Goal: Task Accomplishment & Management: Manage account settings

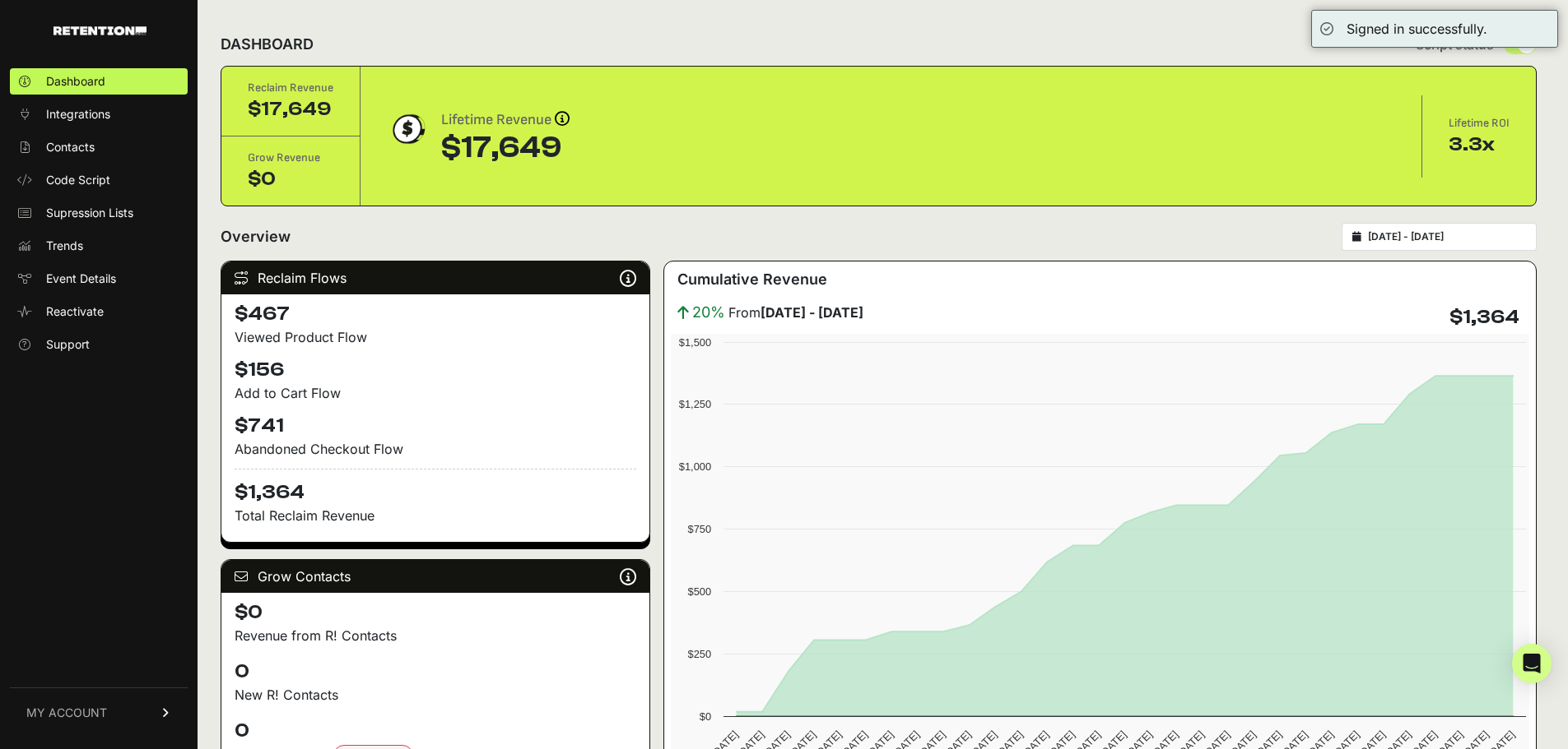
click at [145, 711] on link "MY ACCOUNT" at bounding box center [99, 712] width 178 height 50
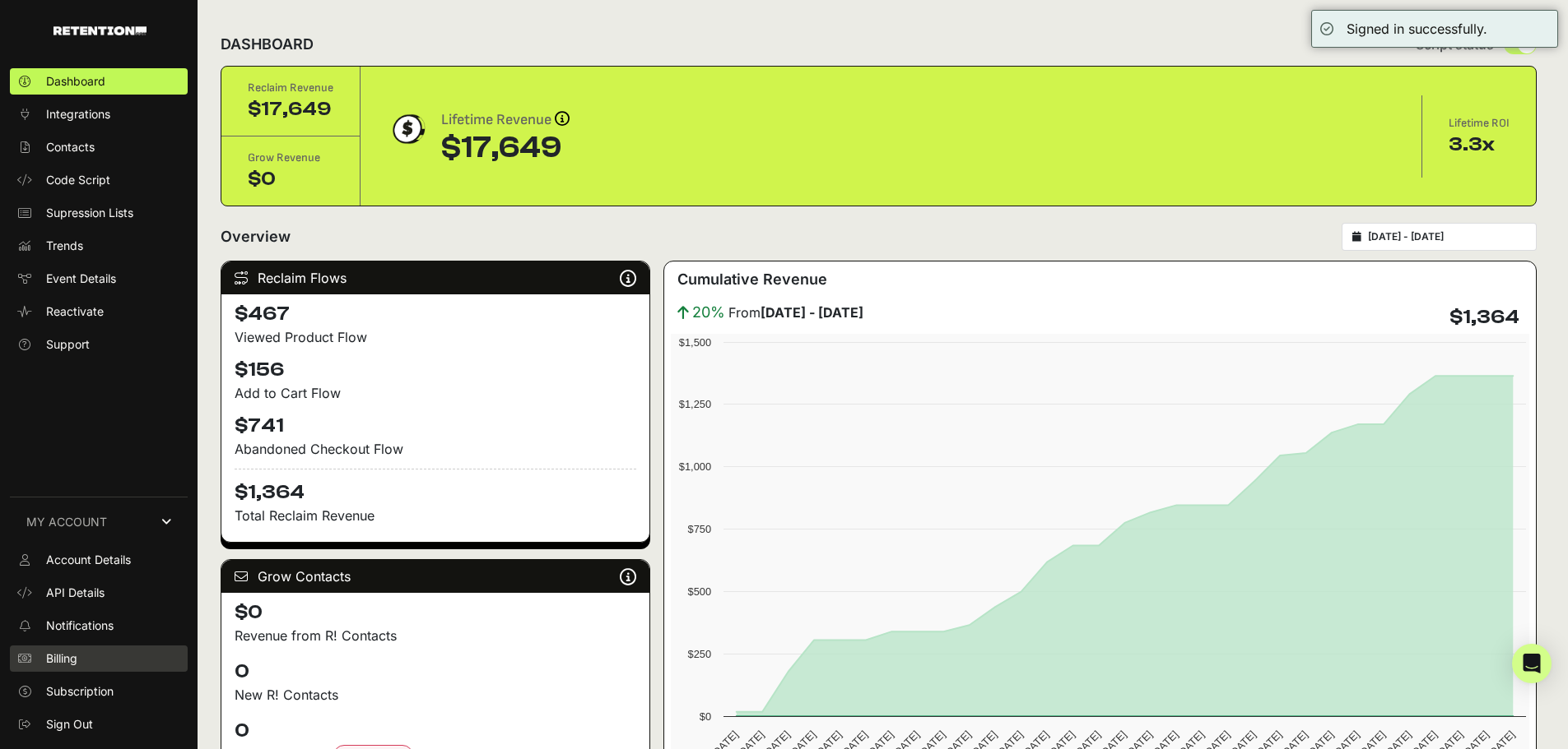
click at [100, 646] on link "Billing" at bounding box center [99, 658] width 178 height 26
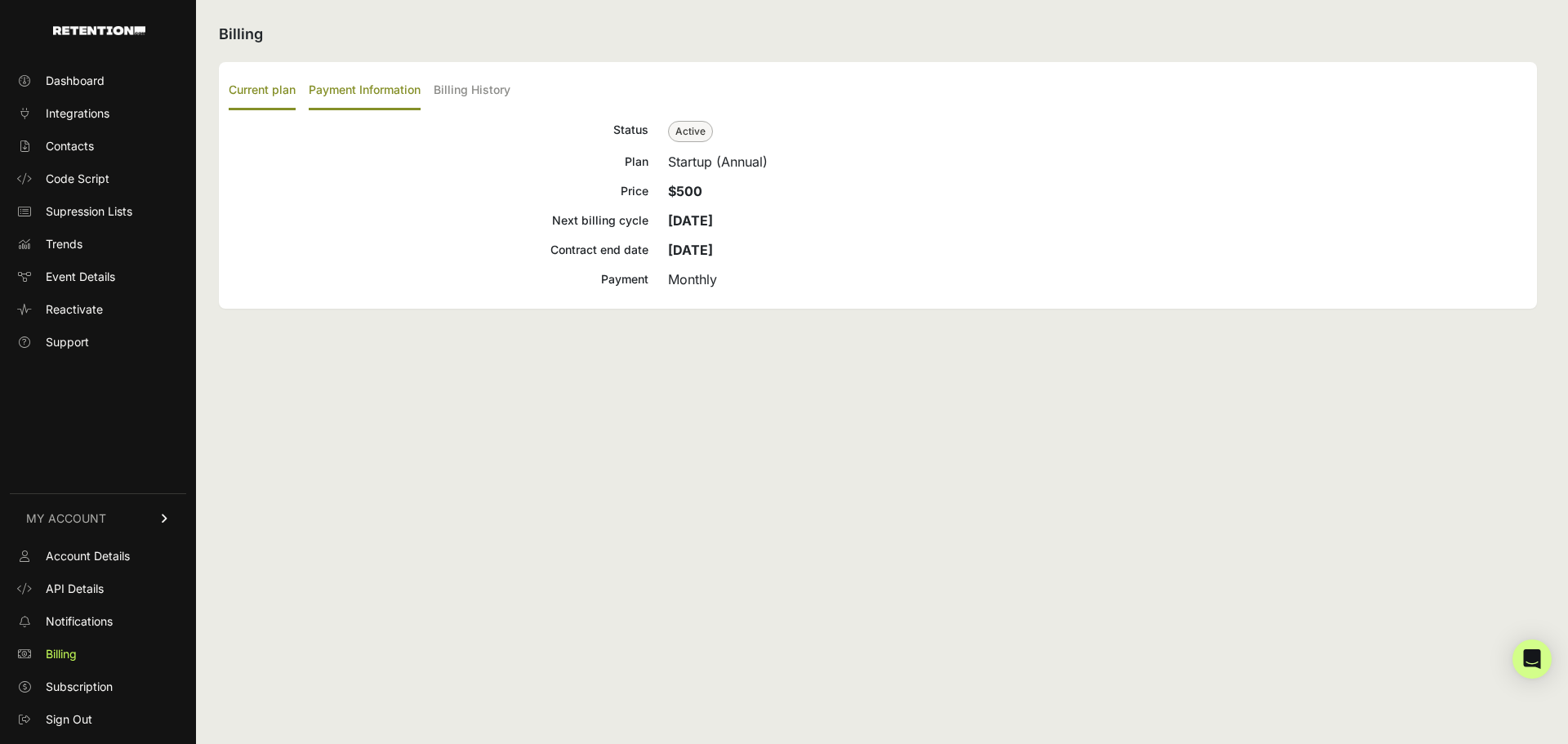
click at [329, 86] on label "Payment Information" at bounding box center [365, 91] width 112 height 39
click at [0, 0] on input "Payment Information" at bounding box center [0, 0] width 0 height 0
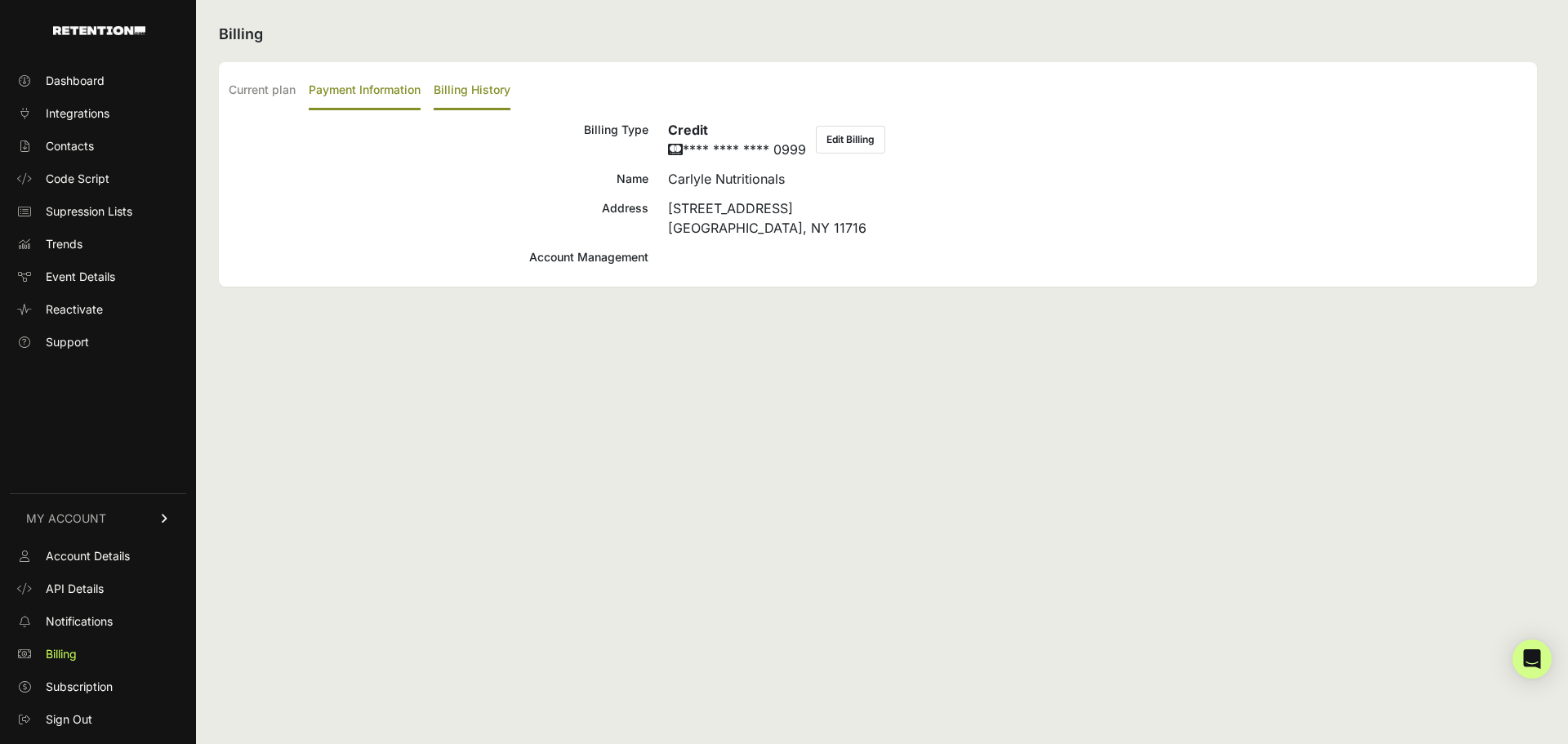
click at [492, 104] on label "Billing History" at bounding box center [472, 91] width 77 height 39
click at [0, 0] on input "Billing History" at bounding box center [0, 0] width 0 height 0
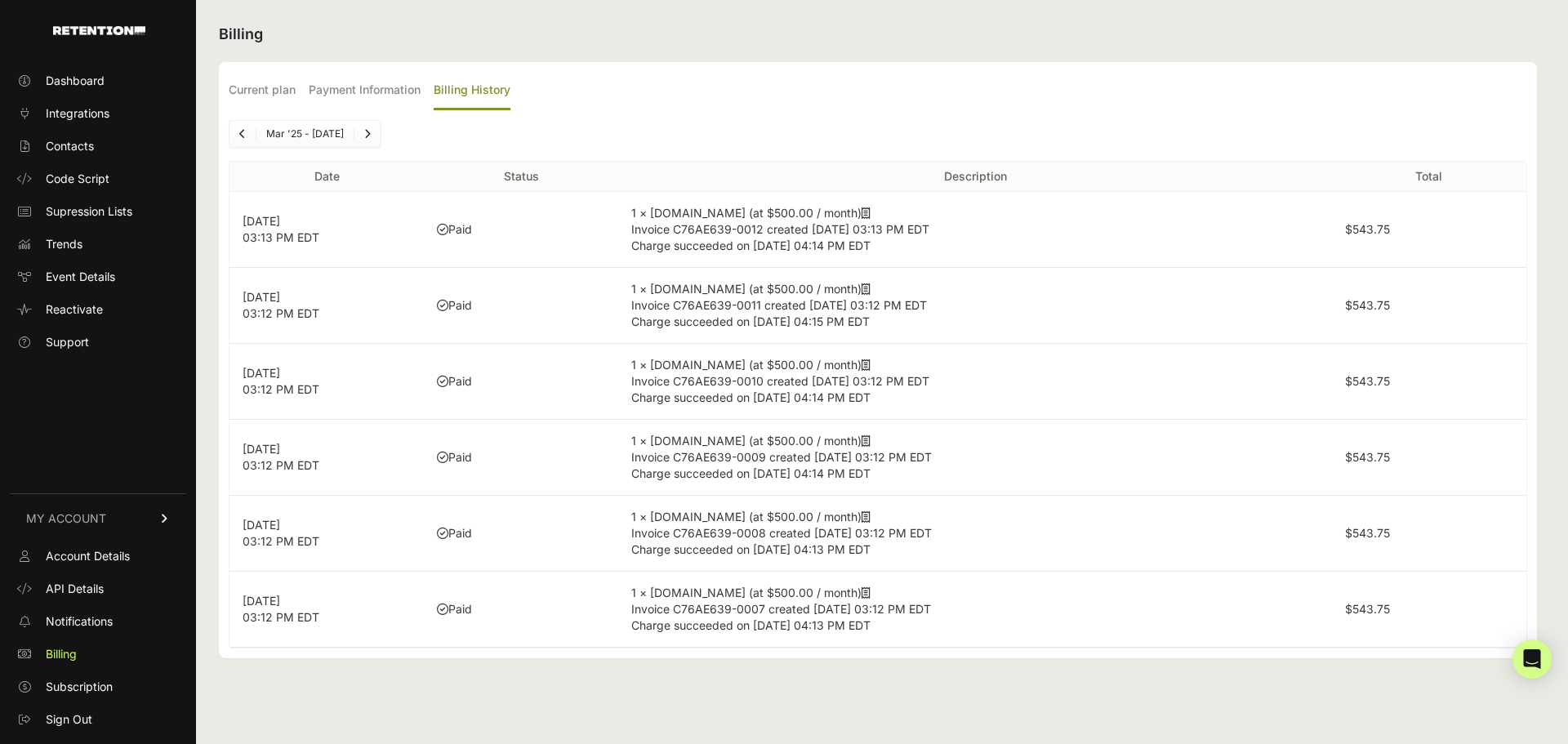
click at [90, 674] on ul "Account Details API Details Notifications Billing Subscription Sign Out" at bounding box center [98, 638] width 177 height 189
click at [87, 681] on span "Subscription" at bounding box center [80, 687] width 67 height 17
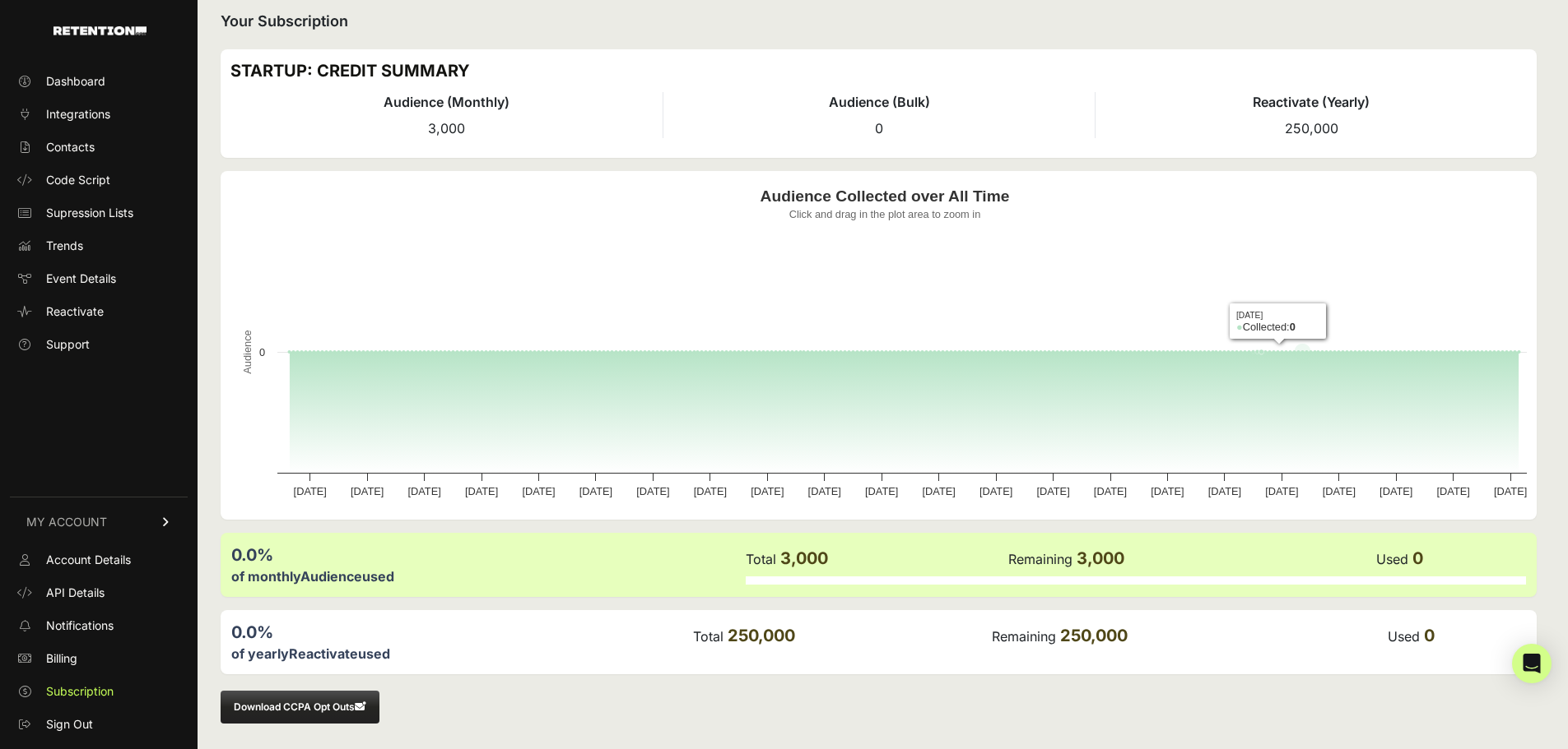
scroll to position [17, 0]
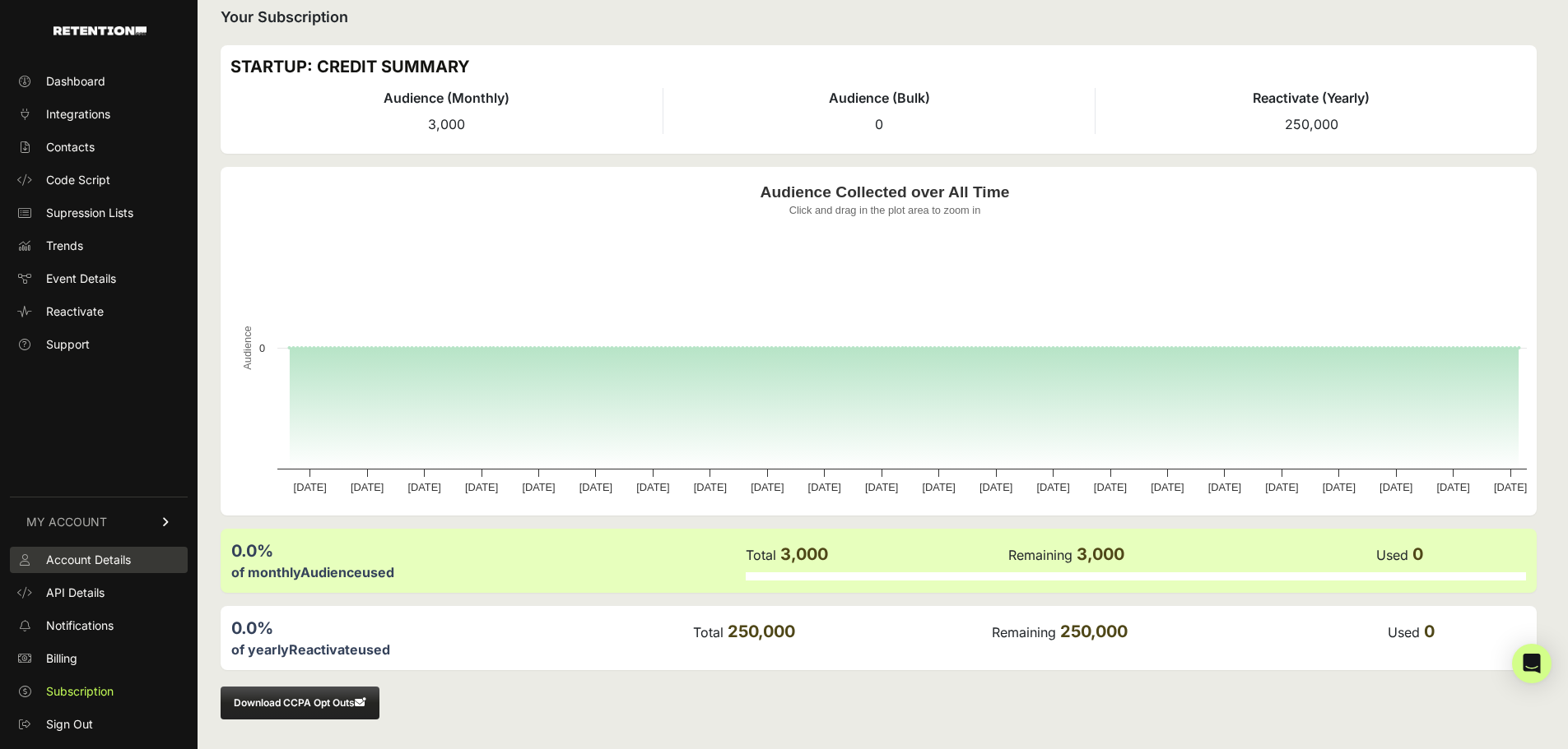
click at [100, 567] on link "Account Details" at bounding box center [99, 559] width 178 height 26
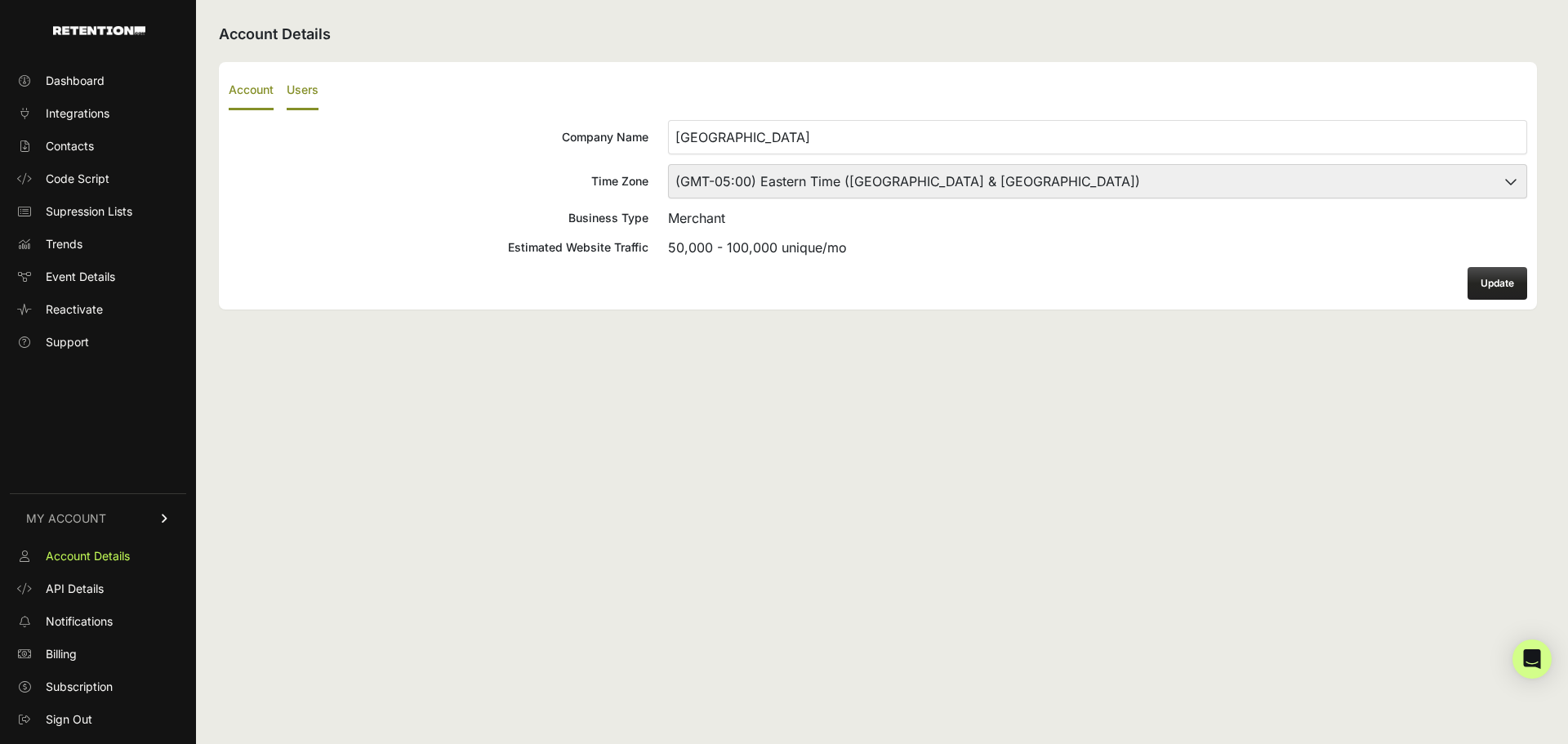
click at [307, 98] on label "Users" at bounding box center [302, 91] width 32 height 39
click at [0, 0] on input "Users" at bounding box center [0, 0] width 0 height 0
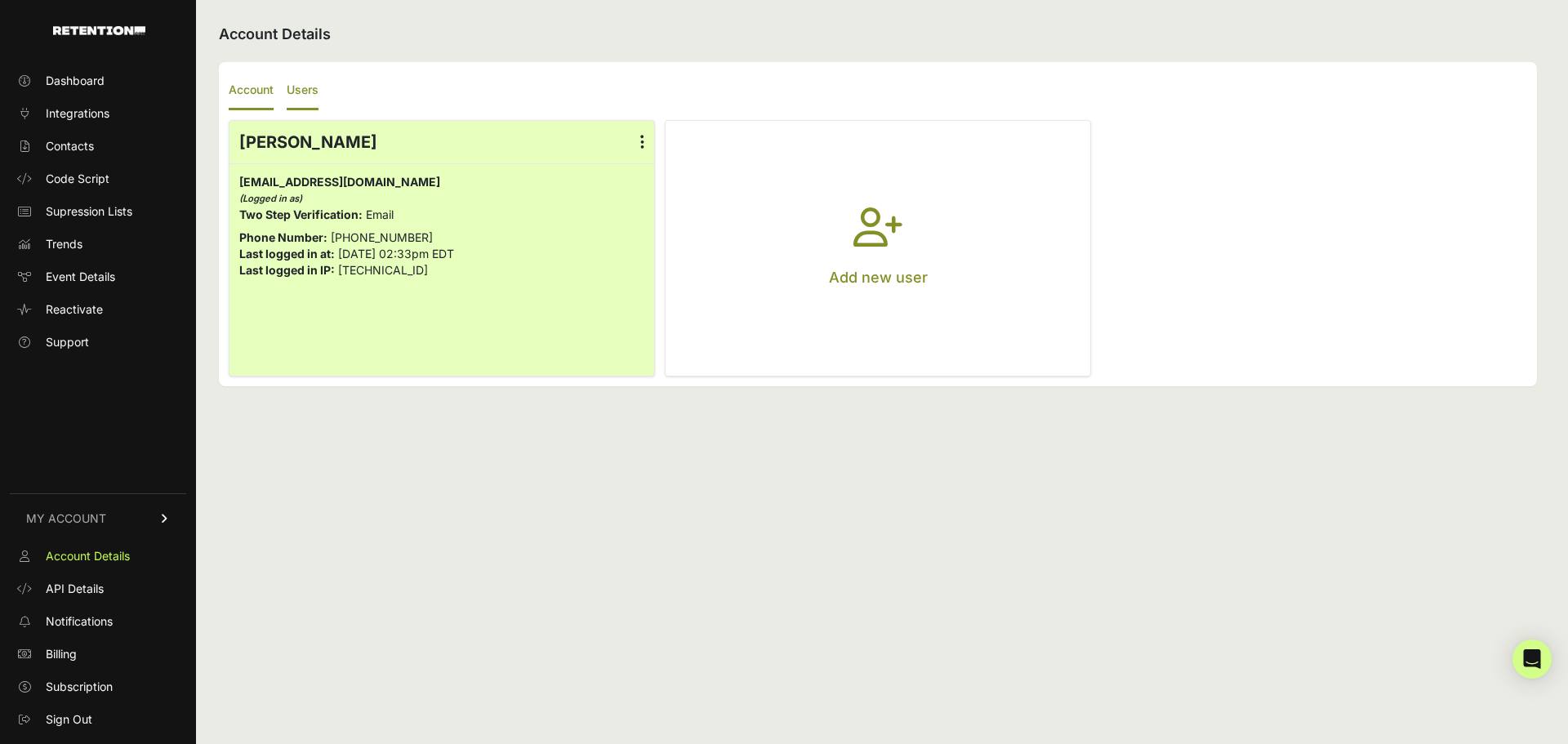
click at [232, 86] on label "Account" at bounding box center [251, 91] width 45 height 39
click at [0, 0] on input "Account" at bounding box center [0, 0] width 0 height 0
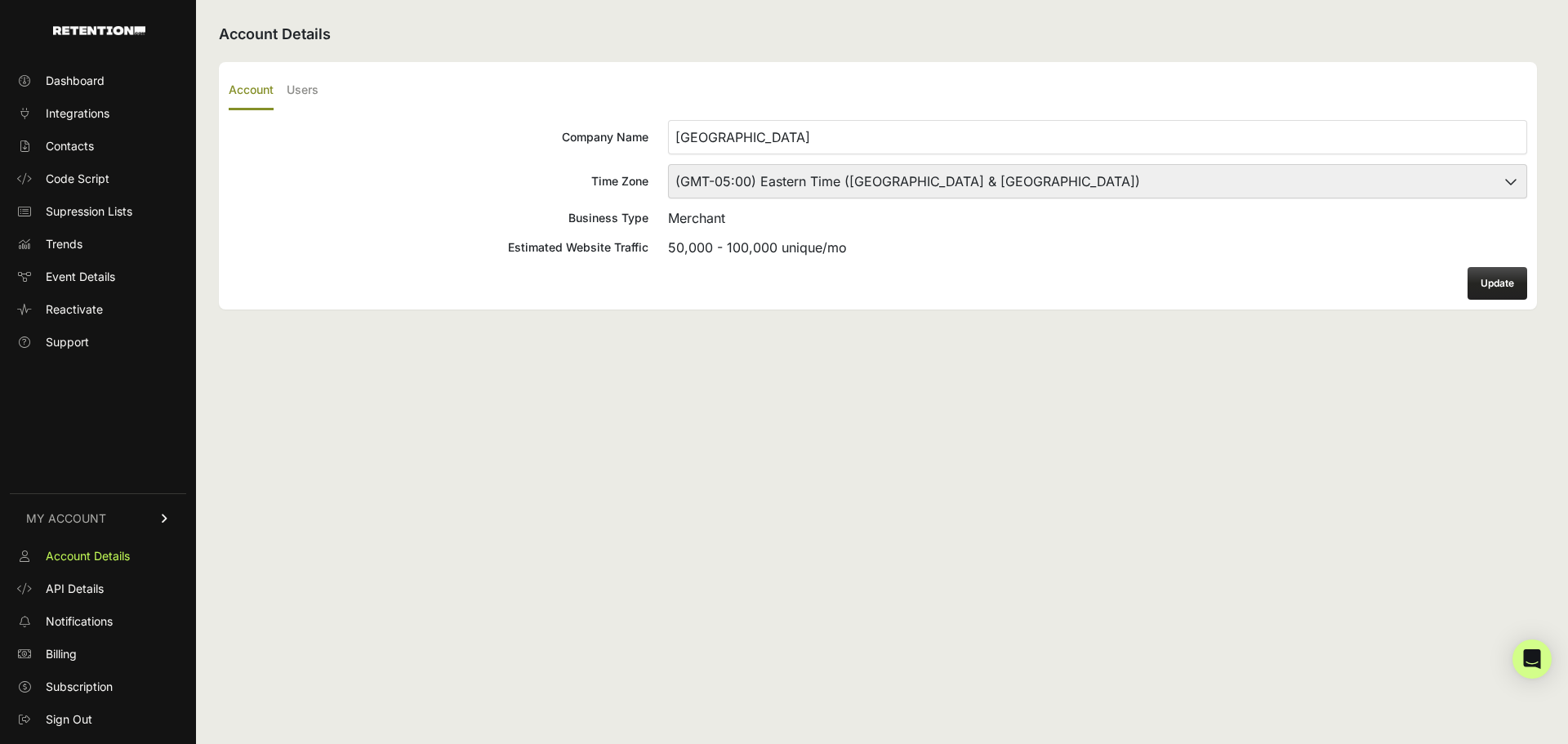
click at [177, 520] on link "MY ACCOUNT" at bounding box center [98, 518] width 177 height 49
click at [162, 714] on link "MY ACCOUNT" at bounding box center [98, 707] width 177 height 49
click at [83, 686] on span "Subscription" at bounding box center [80, 687] width 67 height 17
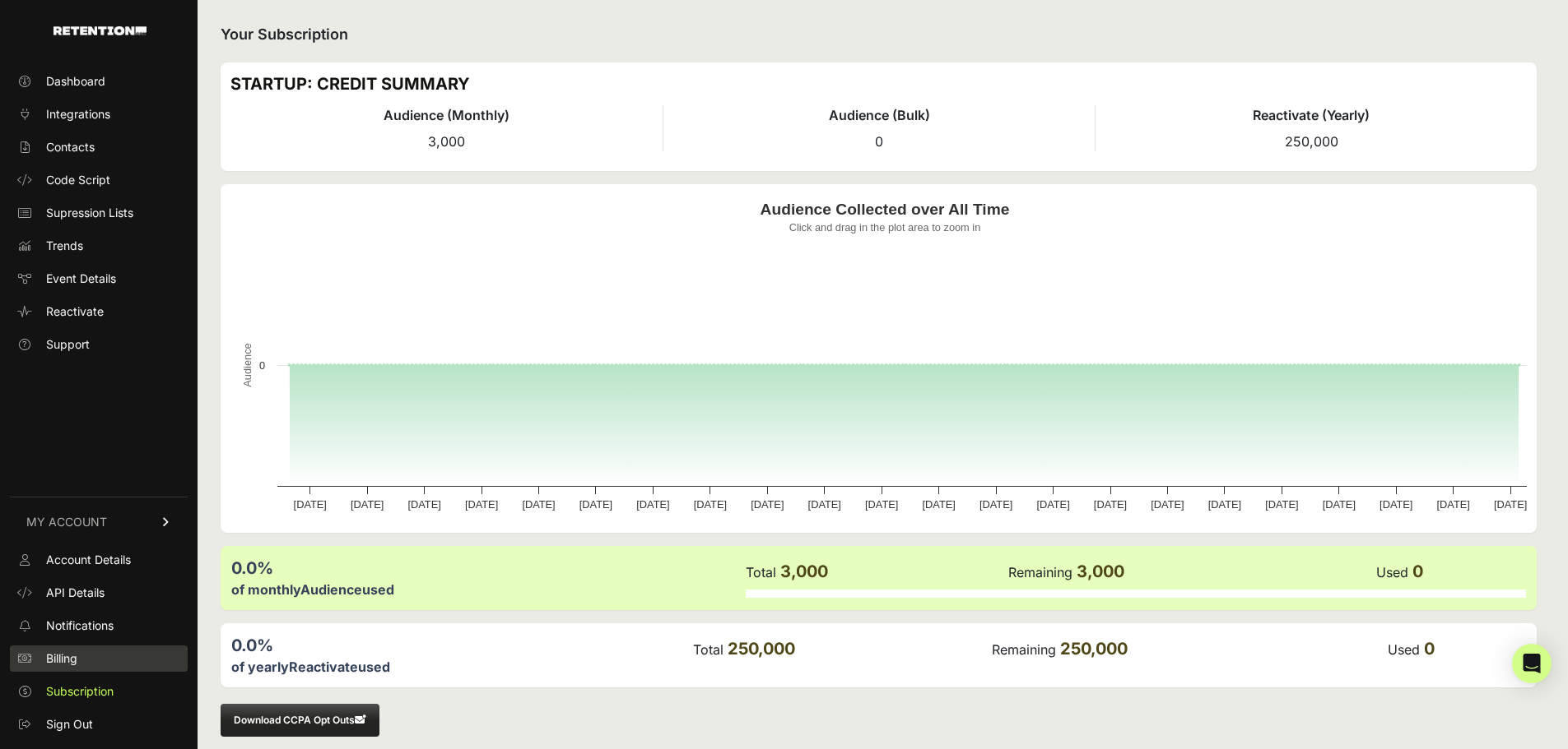
click at [81, 654] on link "Billing" at bounding box center [99, 658] width 178 height 26
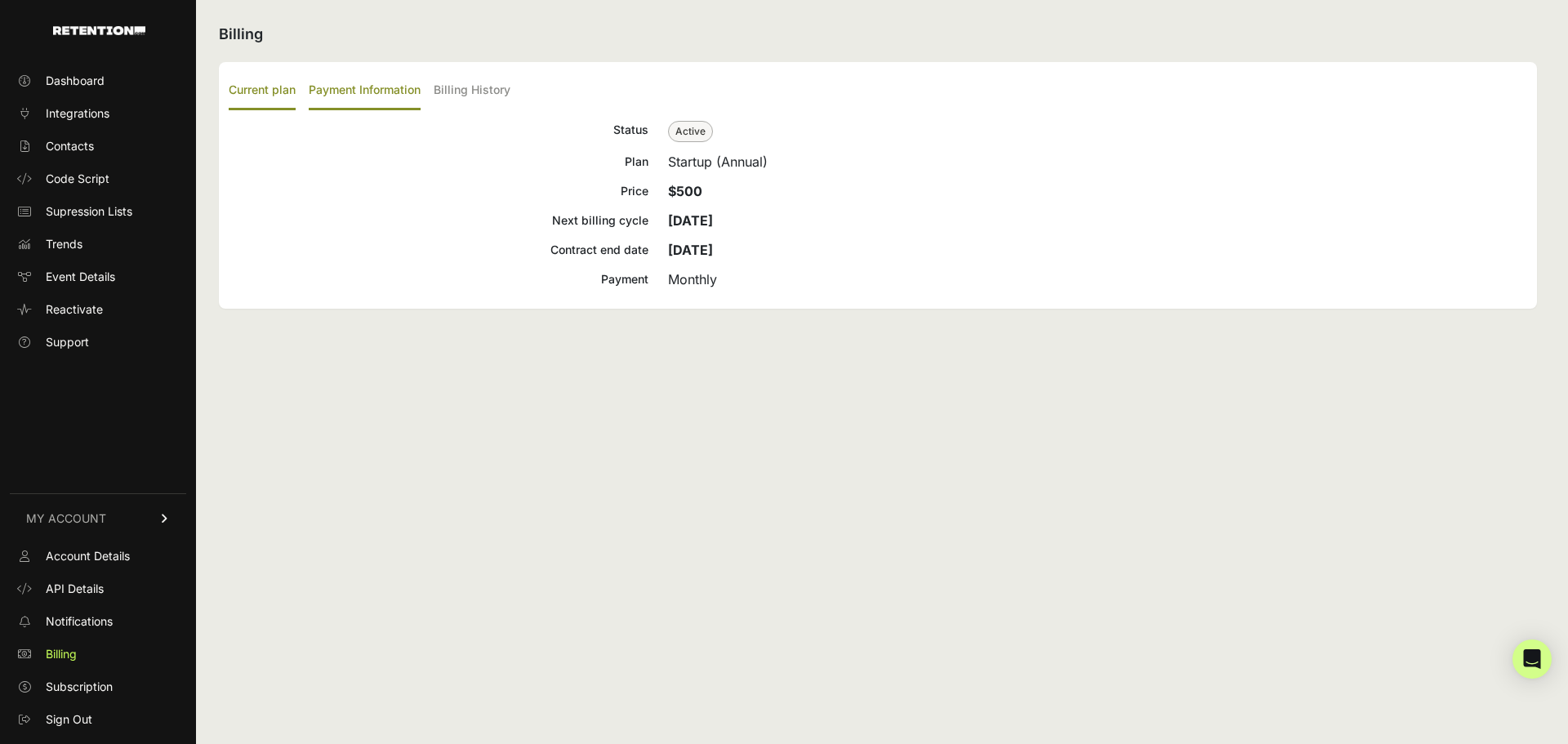
click at [384, 96] on label "Payment Information" at bounding box center [365, 91] width 112 height 39
click at [0, 0] on input "Payment Information" at bounding box center [0, 0] width 0 height 0
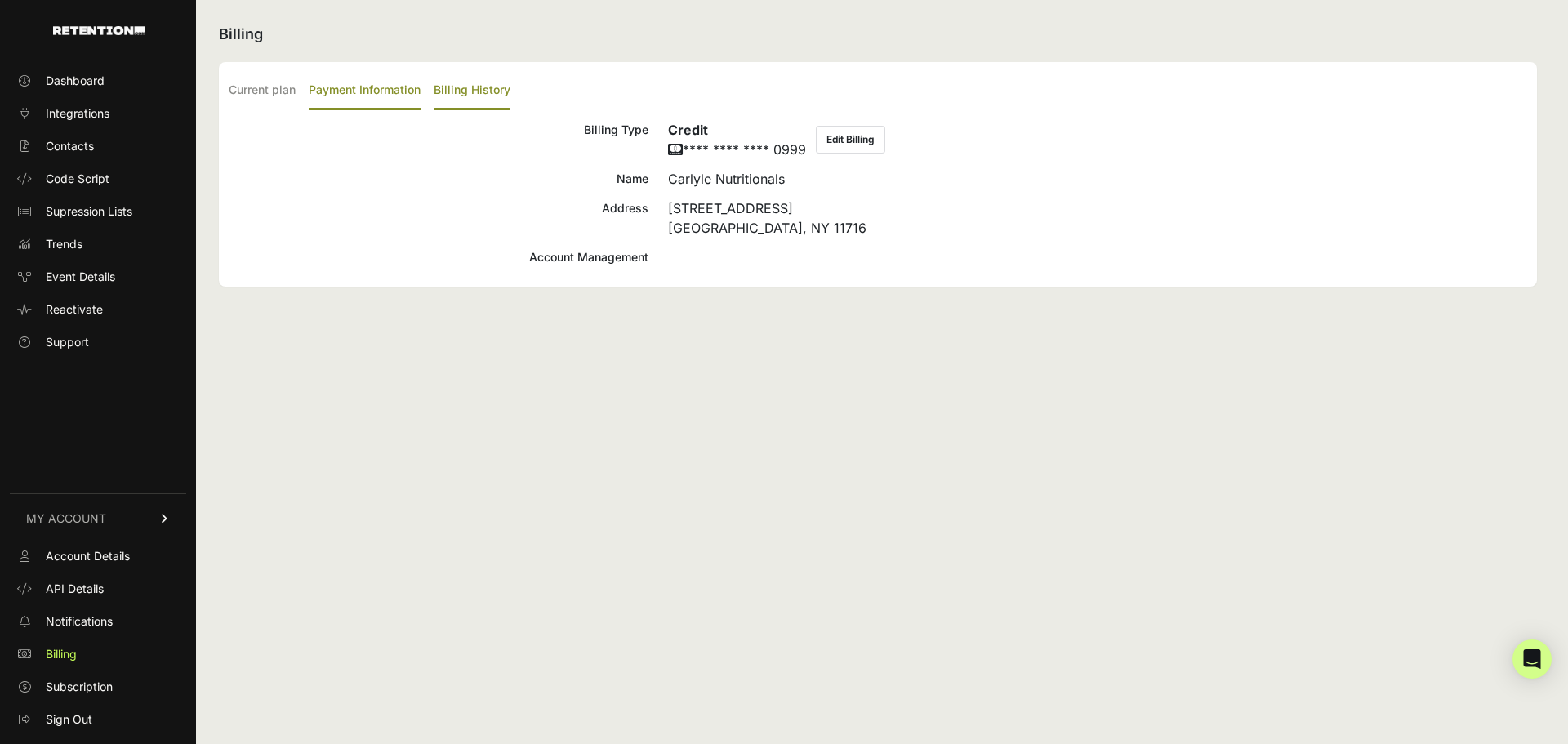
click at [505, 102] on label "Billing History" at bounding box center [472, 91] width 77 height 39
click at [0, 0] on input "Billing History" at bounding box center [0, 0] width 0 height 0
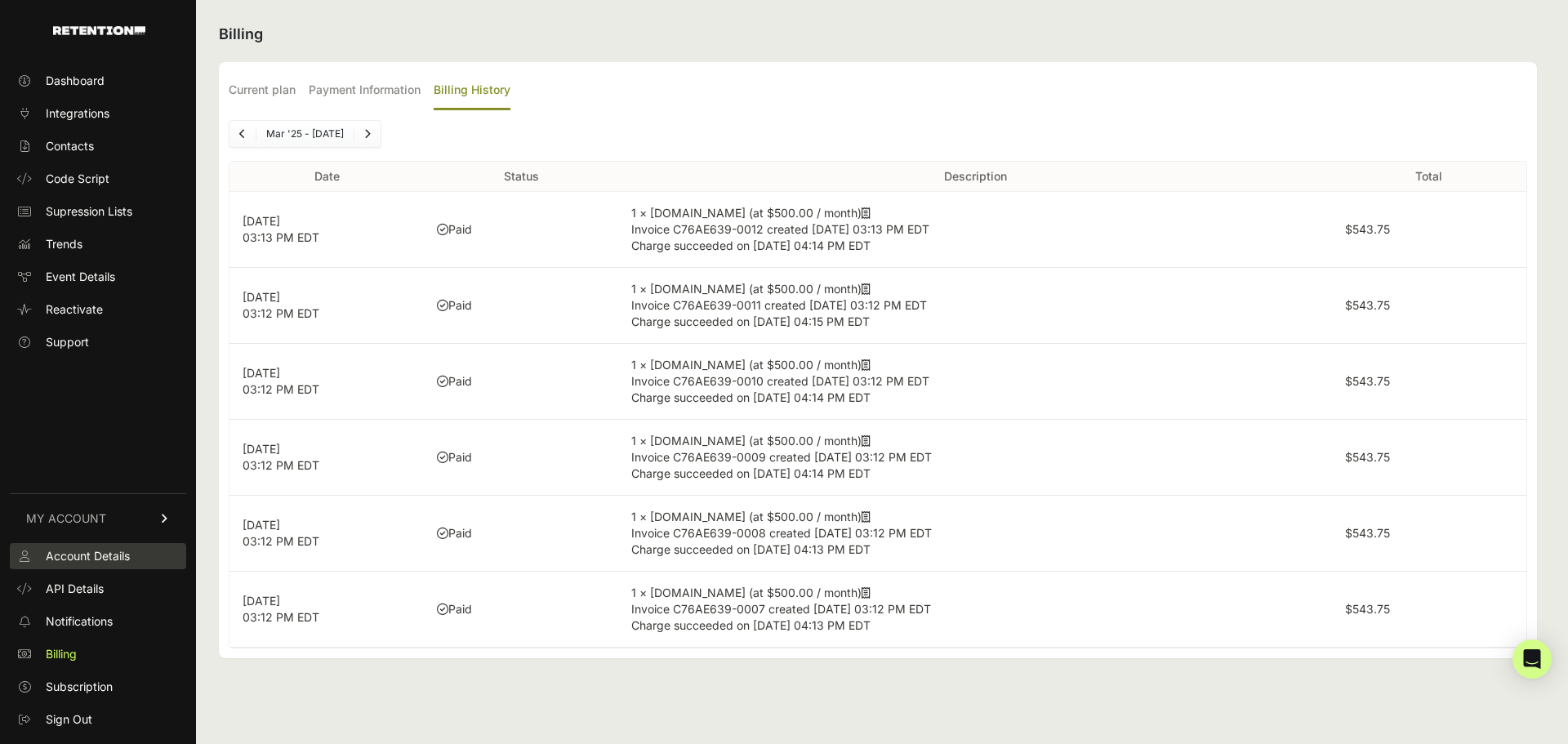
click at [115, 562] on span "Account Details" at bounding box center [88, 556] width 84 height 17
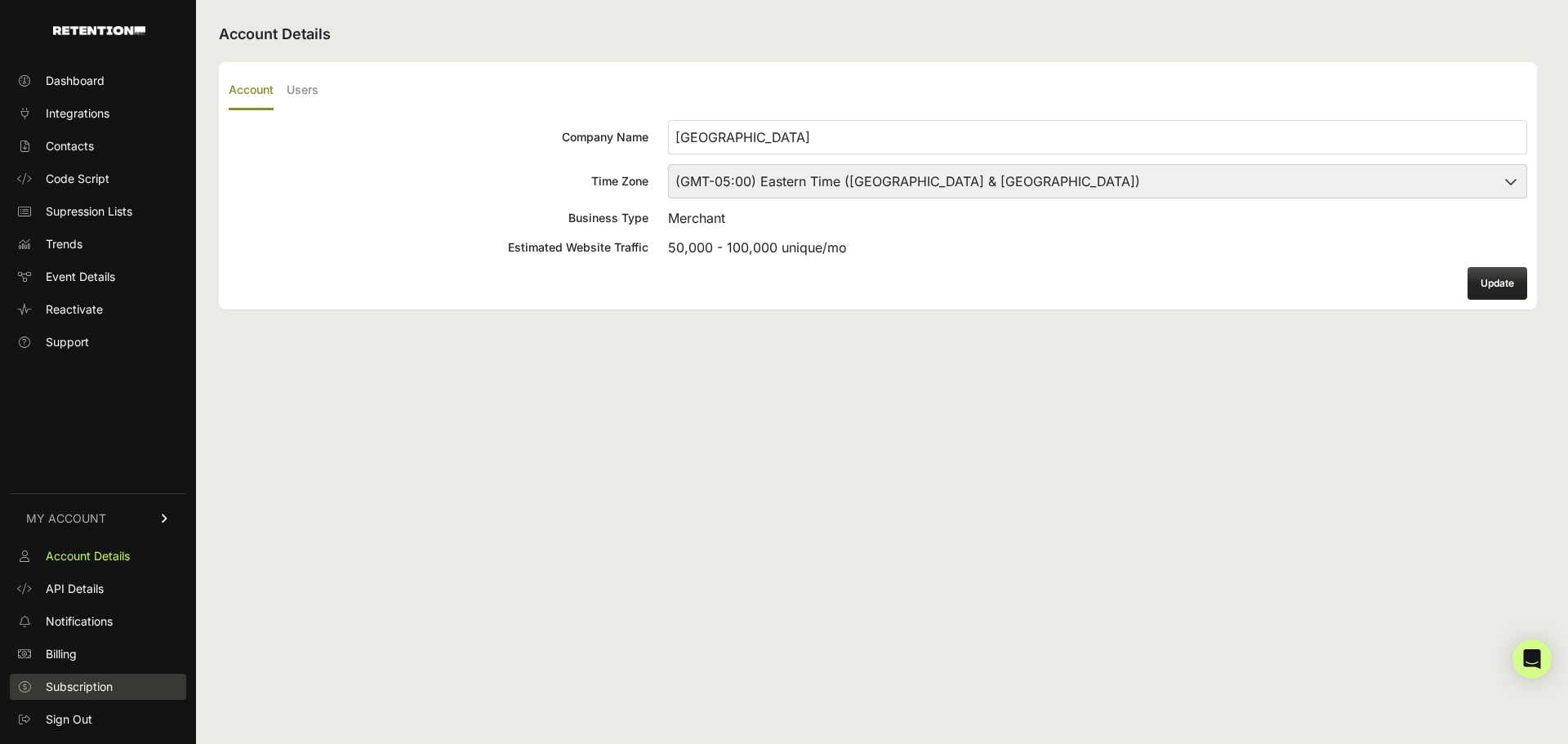
click at [76, 684] on span "Subscription" at bounding box center [80, 687] width 67 height 17
